Goal: Information Seeking & Learning: Find specific fact

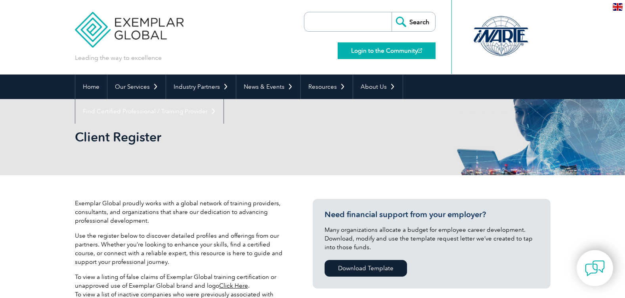
click at [398, 54] on link "Login to the Community" at bounding box center [387, 50] width 98 height 17
click at [355, 23] on input "search" at bounding box center [349, 21] width 83 height 19
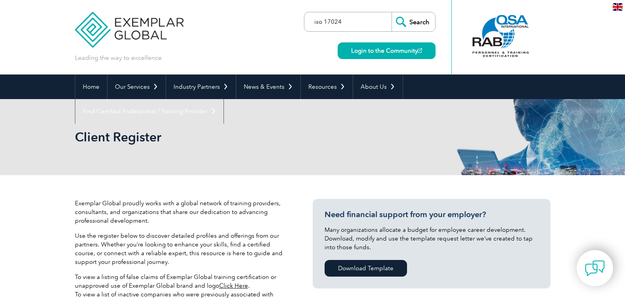
type input "iso 17024"
click at [392, 12] on input "Search" at bounding box center [414, 21] width 44 height 19
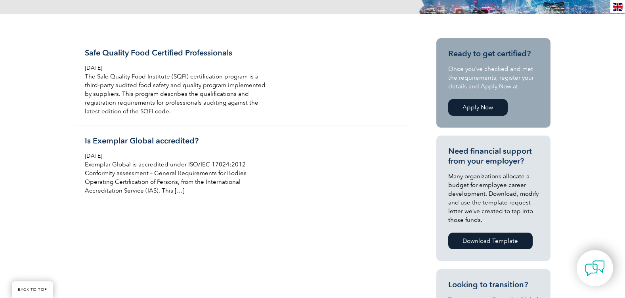
scroll to position [189, 0]
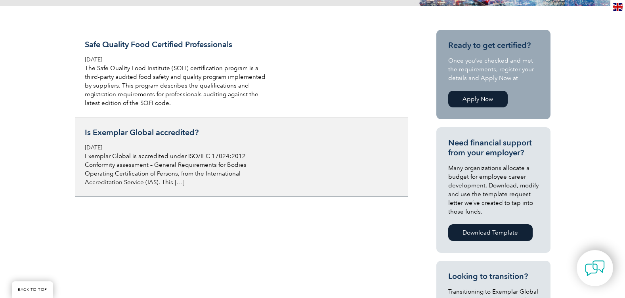
click at [139, 130] on h3 "Is Exemplar Global accredited?" at bounding box center [179, 133] width 188 height 10
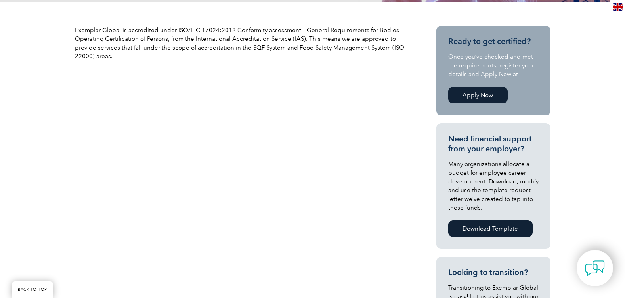
scroll to position [244, 0]
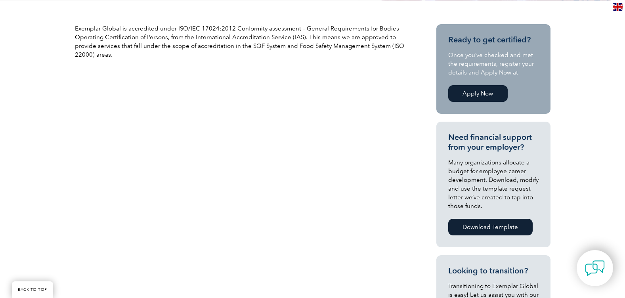
click at [484, 226] on link "Download Template" at bounding box center [490, 227] width 84 height 17
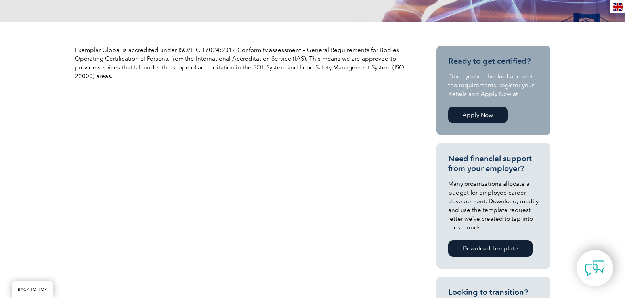
scroll to position [220, 0]
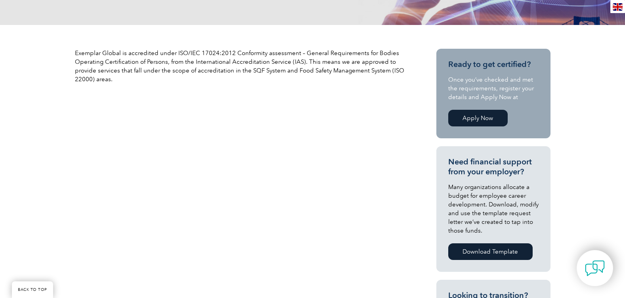
click at [485, 117] on link "Apply Now" at bounding box center [477, 118] width 59 height 17
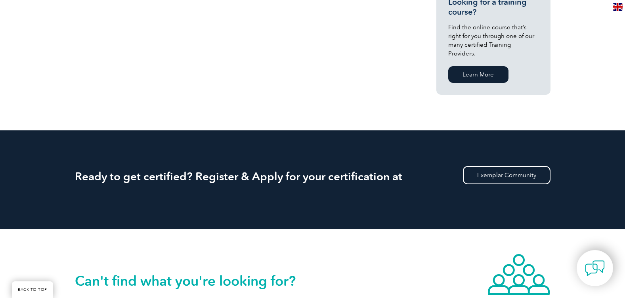
scroll to position [621, 0]
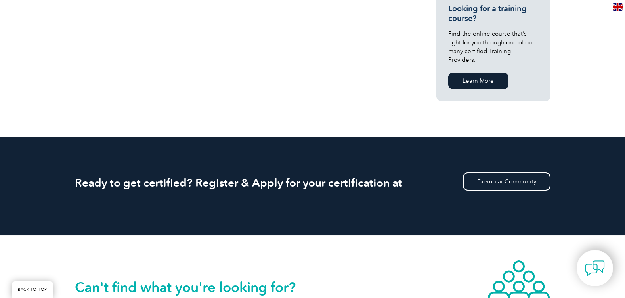
click at [275, 180] on h2 "Ready to get certified? Register & Apply for your certification at" at bounding box center [313, 182] width 476 height 13
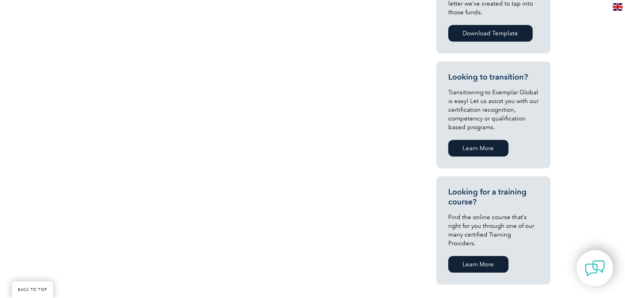
scroll to position [436, 0]
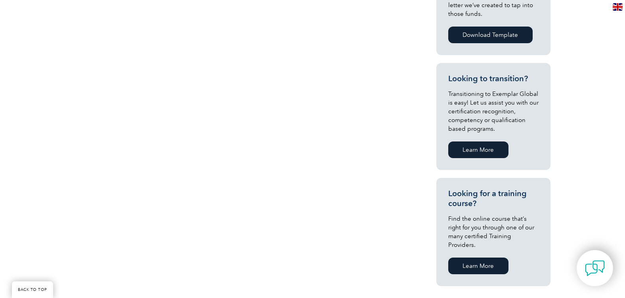
click at [497, 150] on link "Learn More" at bounding box center [478, 149] width 60 height 17
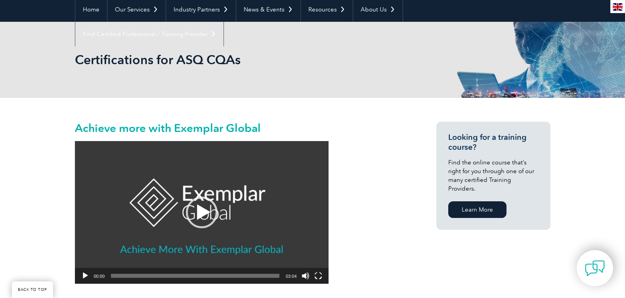
scroll to position [163, 0]
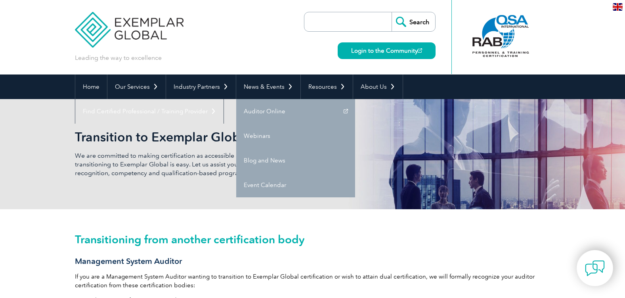
click at [337, 19] on input "search" at bounding box center [349, 21] width 83 height 19
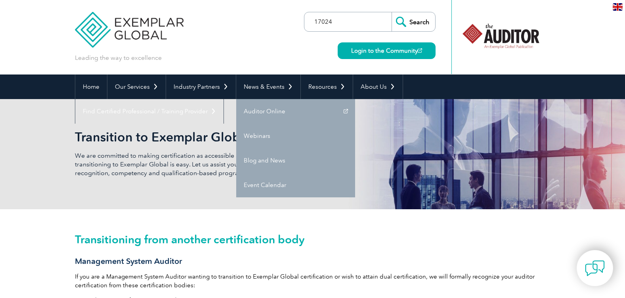
type input "17024"
click at [392, 12] on input "Search" at bounding box center [414, 21] width 44 height 19
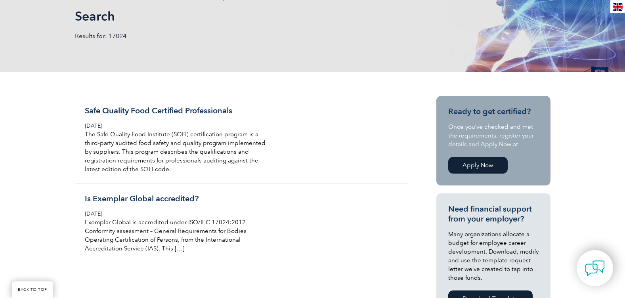
scroll to position [125, 0]
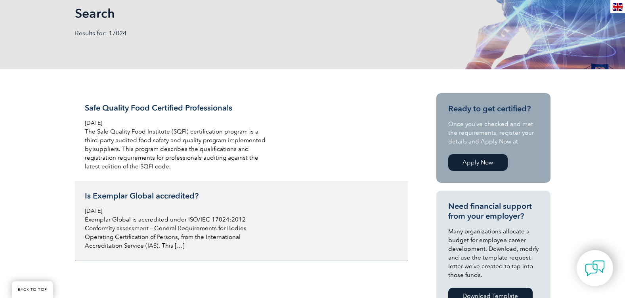
click at [142, 195] on h3 "Is Exemplar Global accredited?" at bounding box center [179, 196] width 188 height 10
